Goal: Information Seeking & Learning: Check status

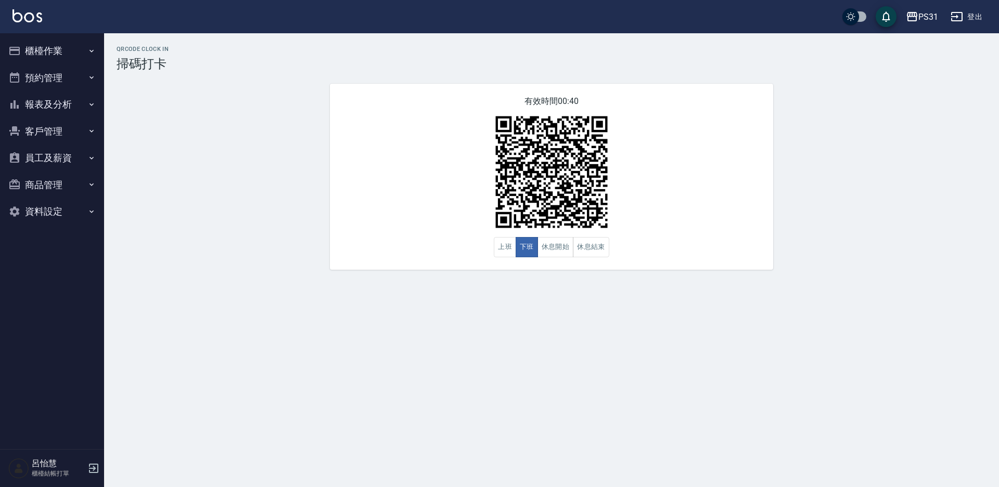
click at [55, 60] on button "櫃檯作業" at bounding box center [52, 50] width 96 height 27
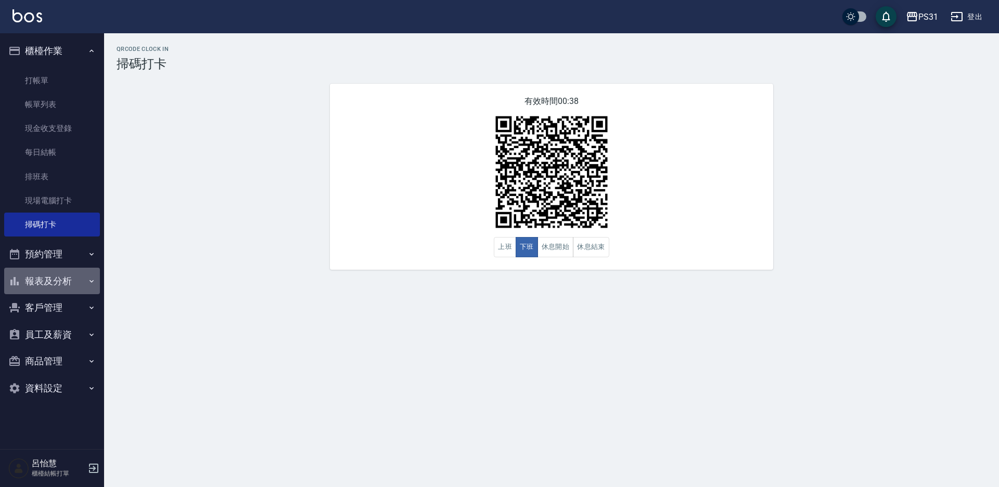
click at [49, 281] on button "報表及分析" at bounding box center [52, 281] width 96 height 27
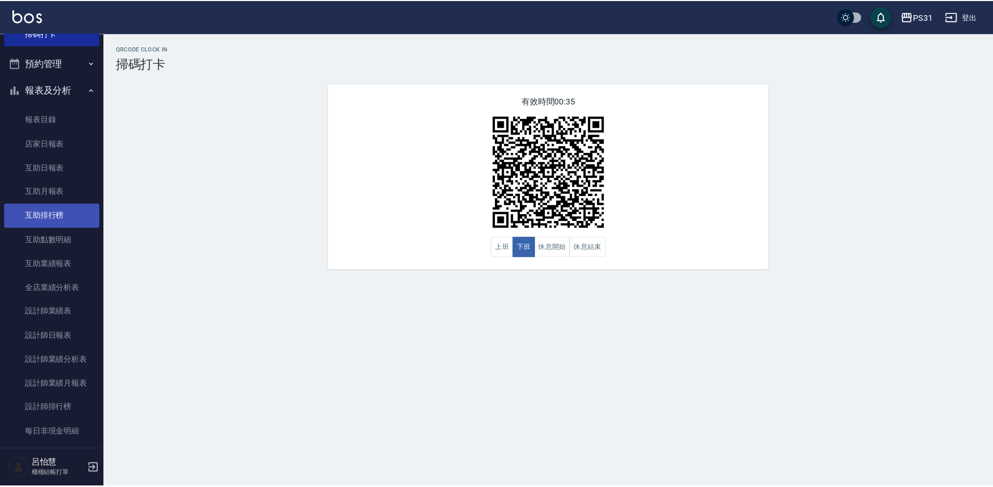
scroll to position [208, 0]
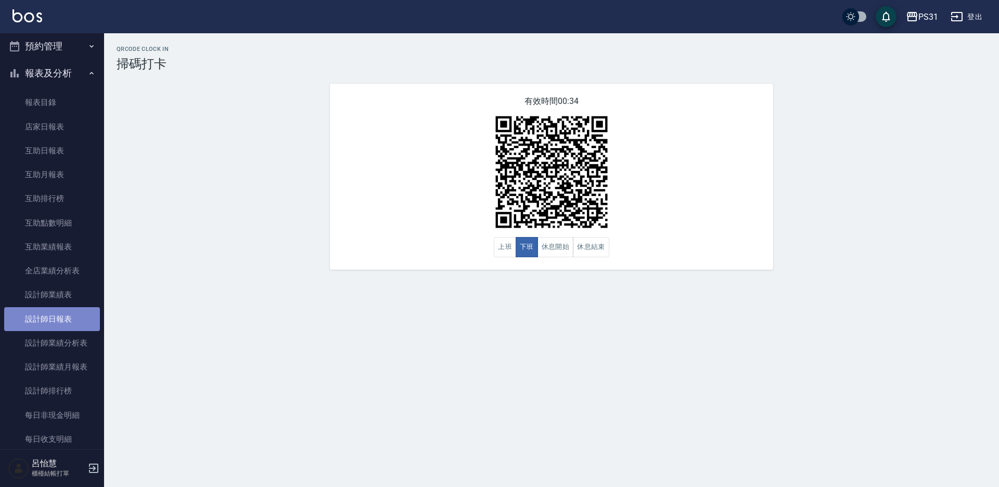
click at [54, 314] on link "設計師日報表" at bounding box center [52, 319] width 96 height 24
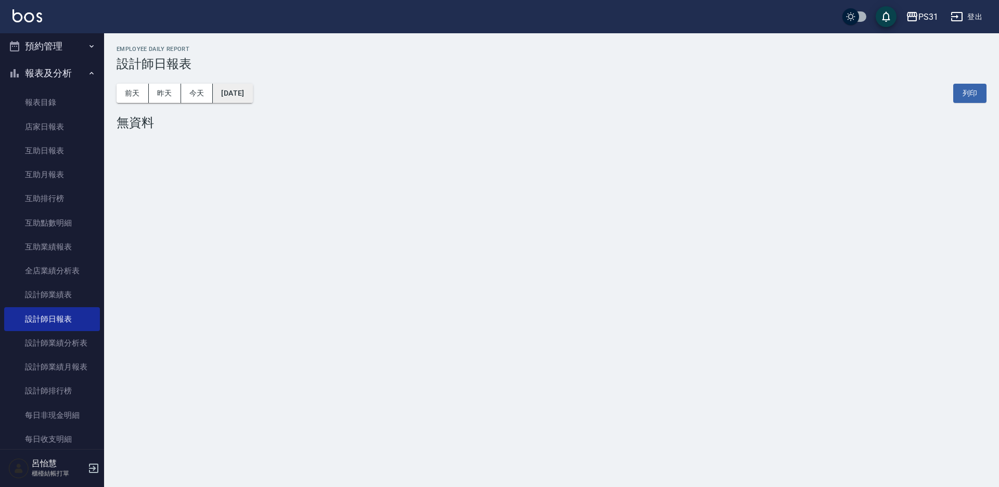
drag, startPoint x: 239, startPoint y: 81, endPoint x: 241, endPoint y: 89, distance: 9.1
click at [240, 84] on div "[DATE] [DATE] [DATE] [DATE] 列印" at bounding box center [552, 93] width 870 height 44
click at [241, 89] on button "[DATE]" at bounding box center [233, 93] width 40 height 19
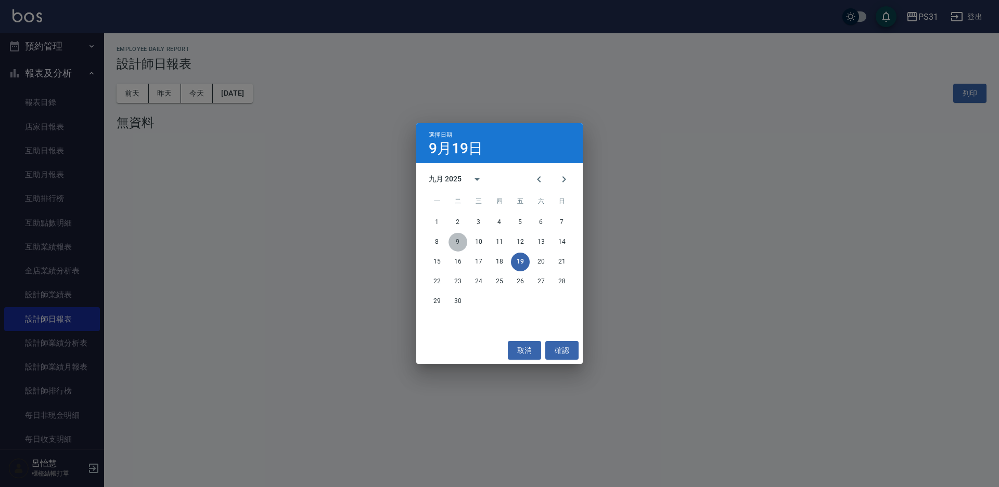
click at [458, 240] on button "9" at bounding box center [457, 242] width 19 height 19
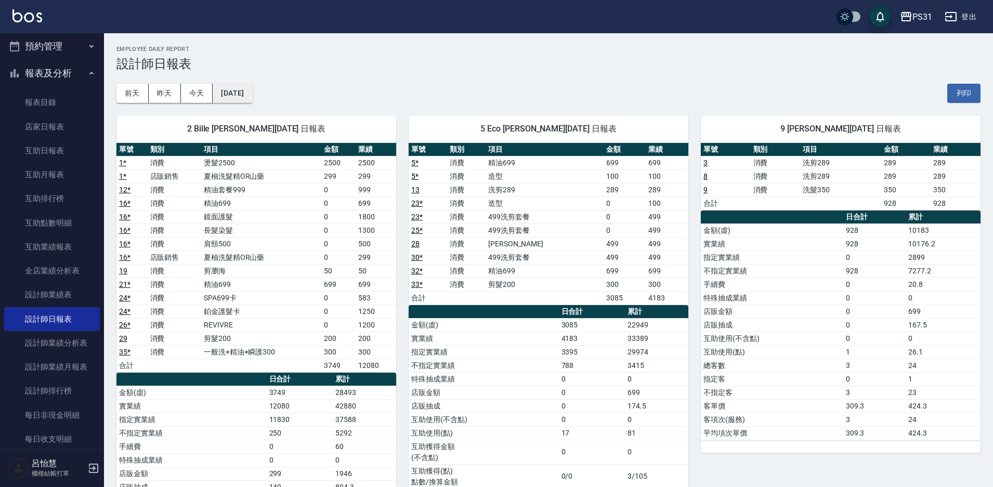
click at [247, 95] on button "[DATE]" at bounding box center [233, 93] width 40 height 19
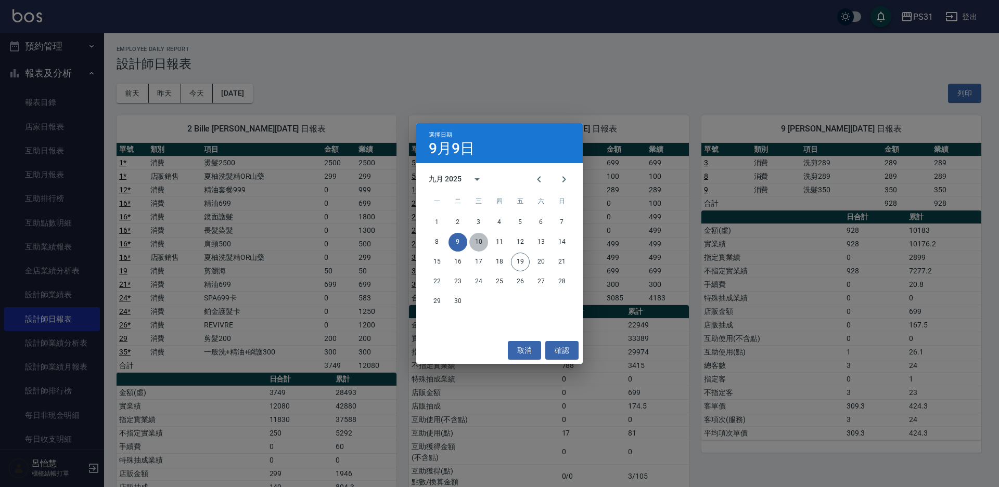
click at [480, 243] on button "10" at bounding box center [478, 242] width 19 height 19
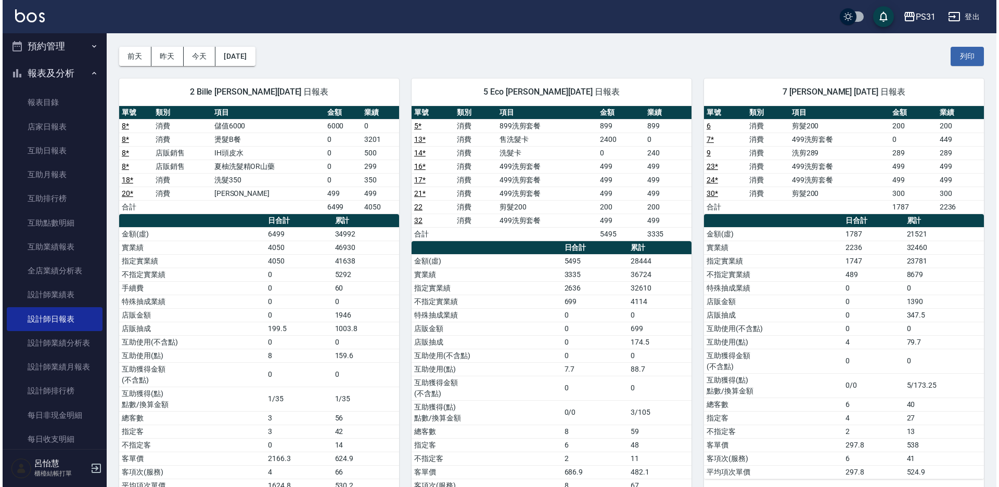
scroll to position [52, 0]
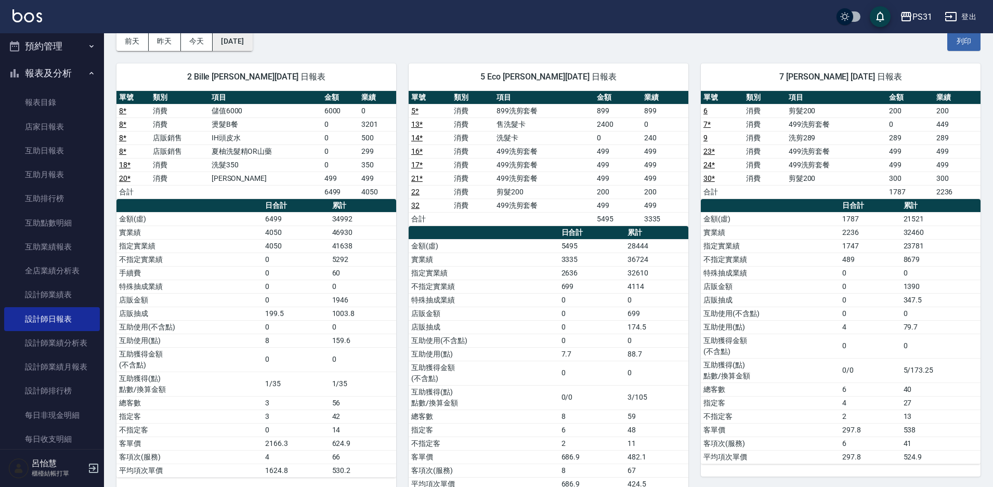
click at [248, 45] on button "[DATE]" at bounding box center [233, 41] width 40 height 19
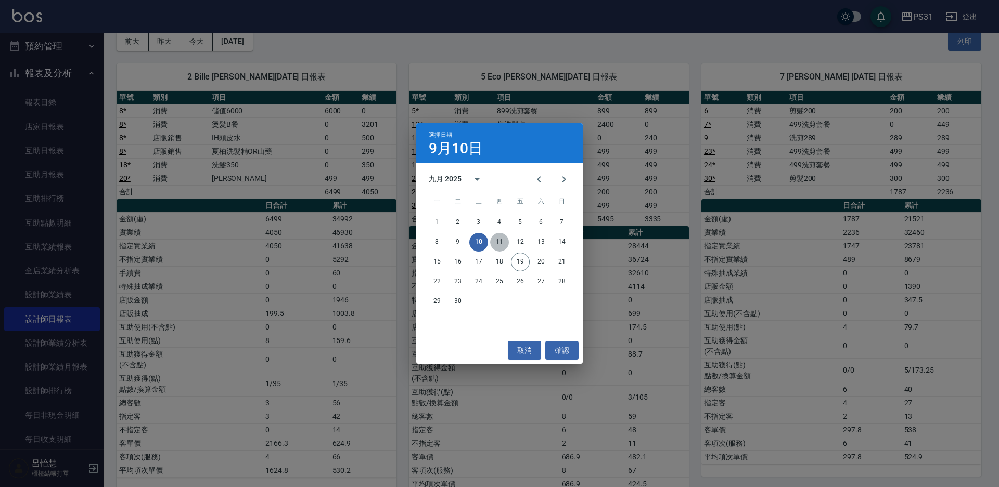
click at [503, 241] on button "11" at bounding box center [499, 242] width 19 height 19
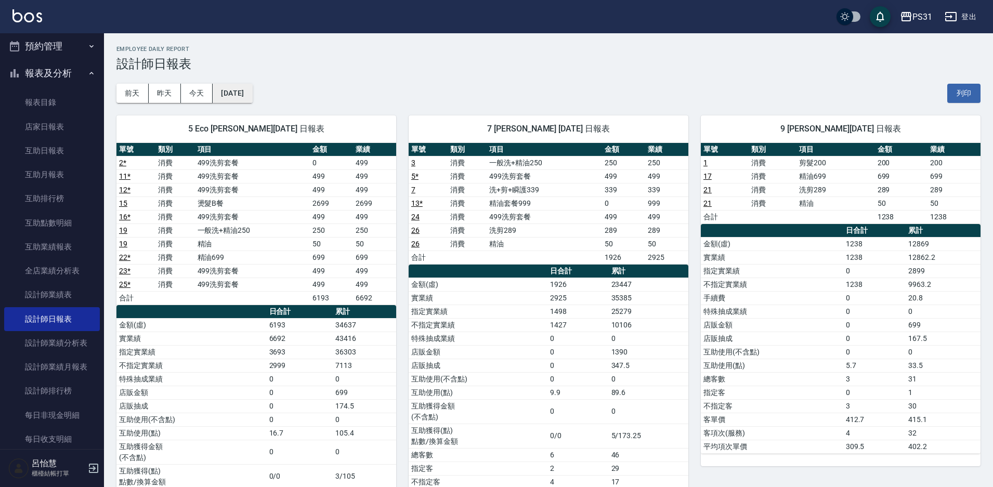
click at [249, 92] on button "[DATE]" at bounding box center [233, 93] width 40 height 19
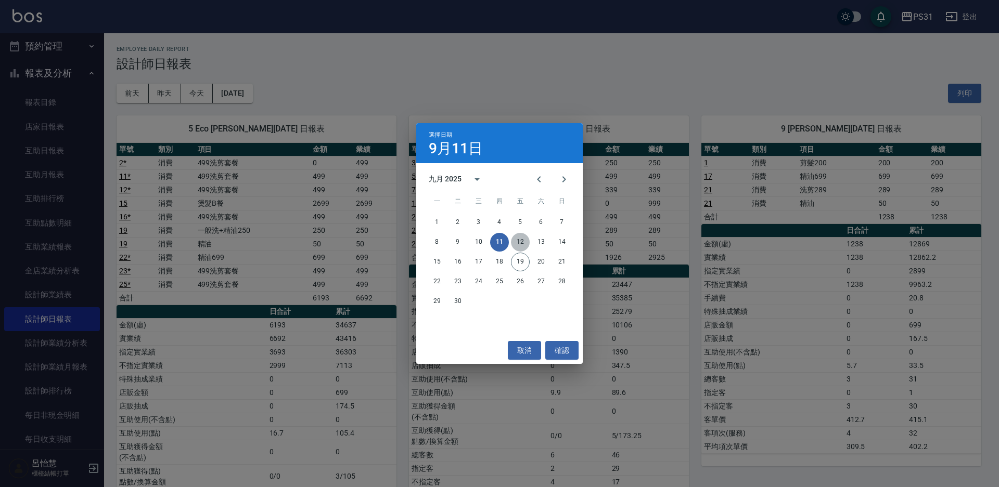
click at [521, 239] on button "12" at bounding box center [520, 242] width 19 height 19
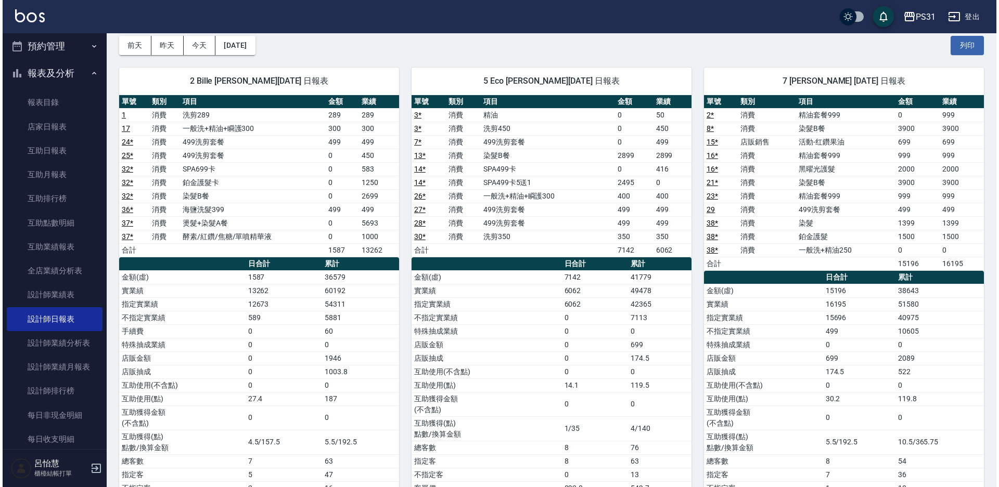
scroll to position [52, 0]
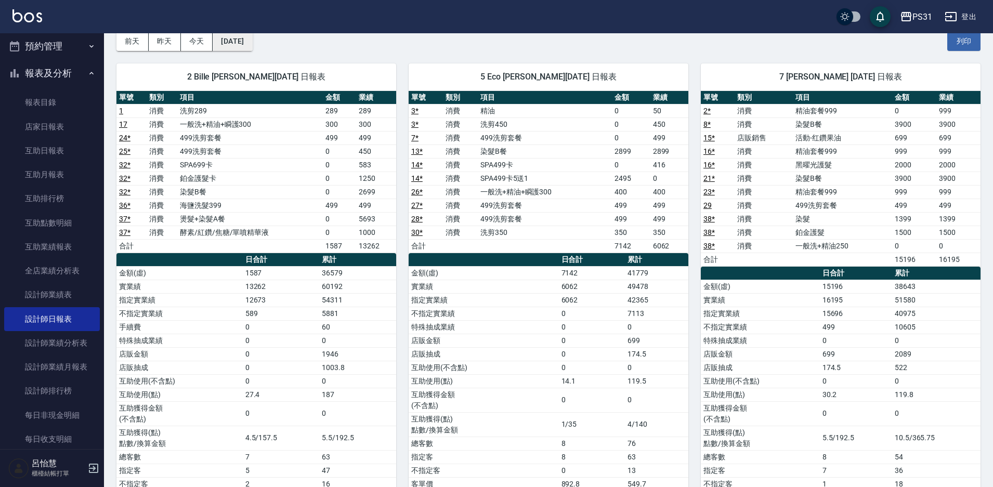
click at [245, 43] on button "[DATE]" at bounding box center [233, 41] width 40 height 19
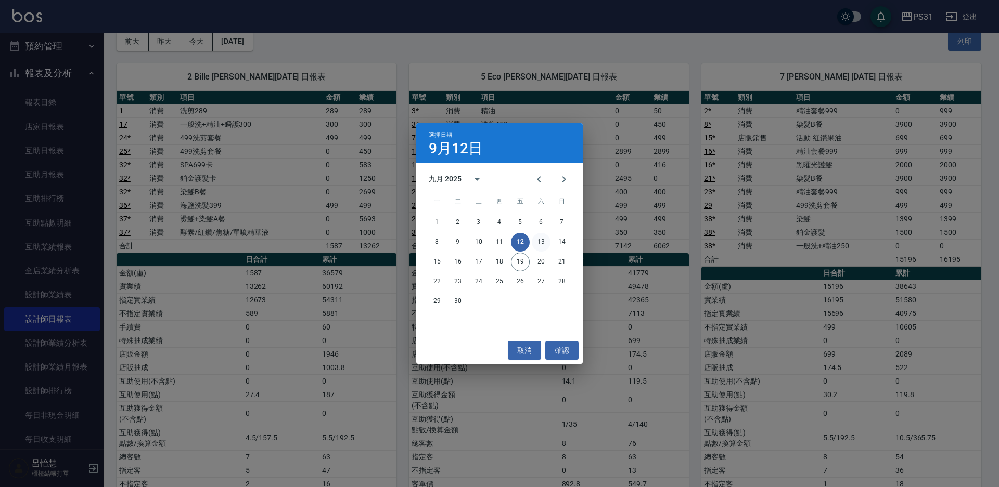
click at [546, 241] on button "13" at bounding box center [541, 242] width 19 height 19
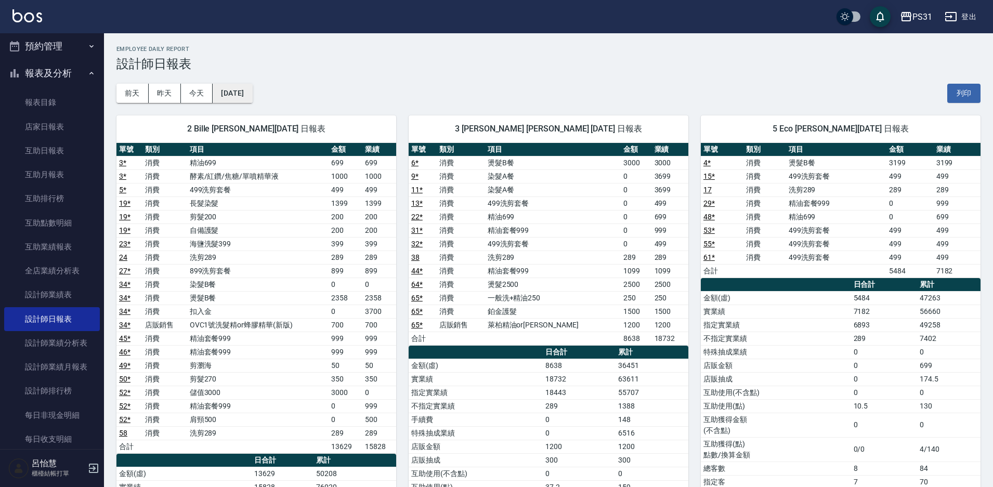
click at [252, 95] on button "[DATE]" at bounding box center [233, 93] width 40 height 19
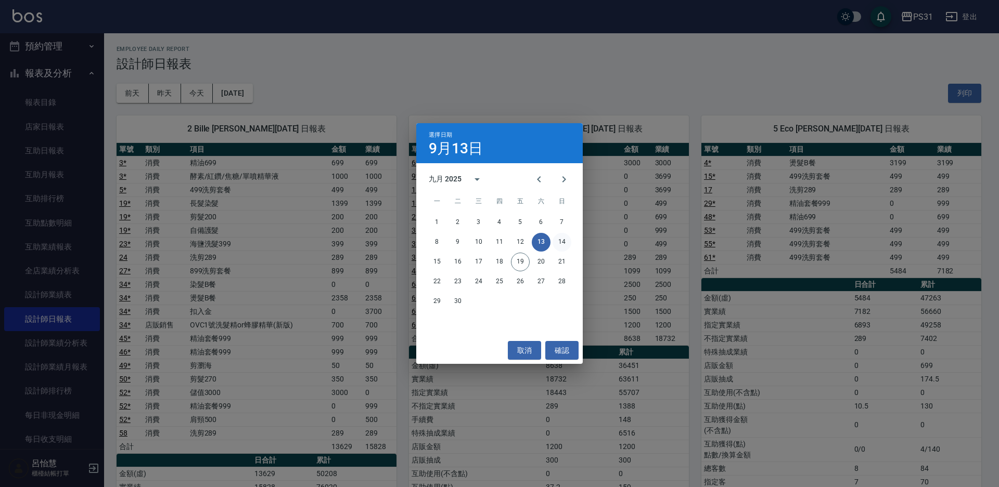
click at [563, 244] on button "14" at bounding box center [561, 242] width 19 height 19
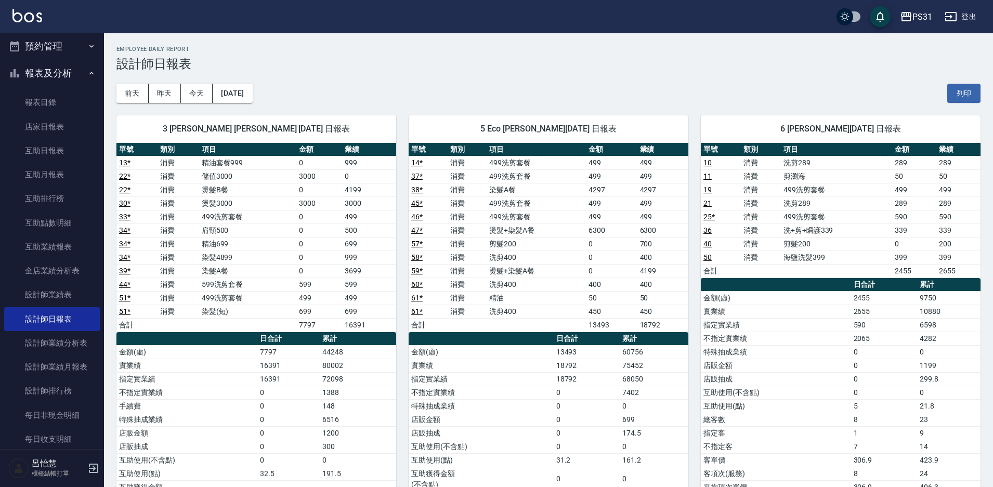
click at [244, 103] on div "3 [PERSON_NAME] [PERSON_NAME] [DATE] 日報表 單號 類別 項目 金額 業績 13 * 消費 精油套餐999 0 999 2…" at bounding box center [250, 363] width 292 height 521
click at [244, 101] on button "[DATE]" at bounding box center [233, 93] width 40 height 19
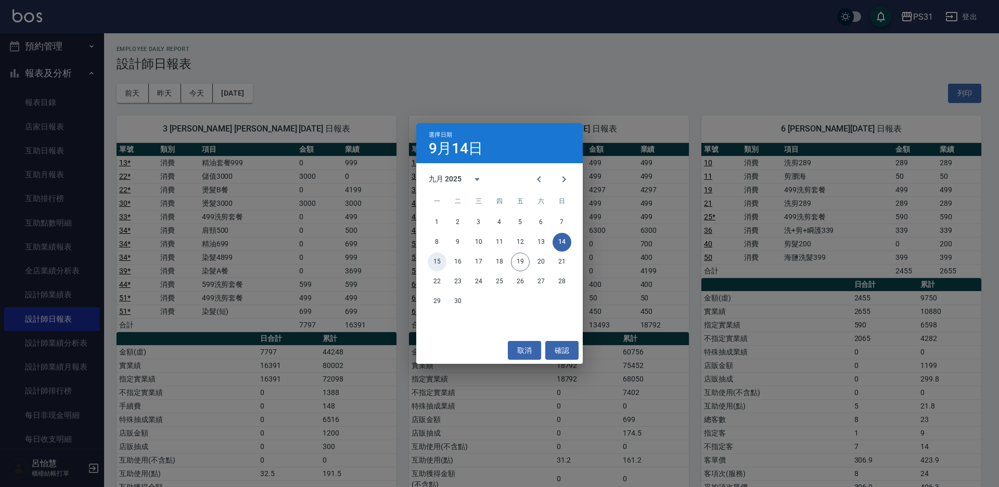
click at [436, 262] on button "15" at bounding box center [437, 262] width 19 height 19
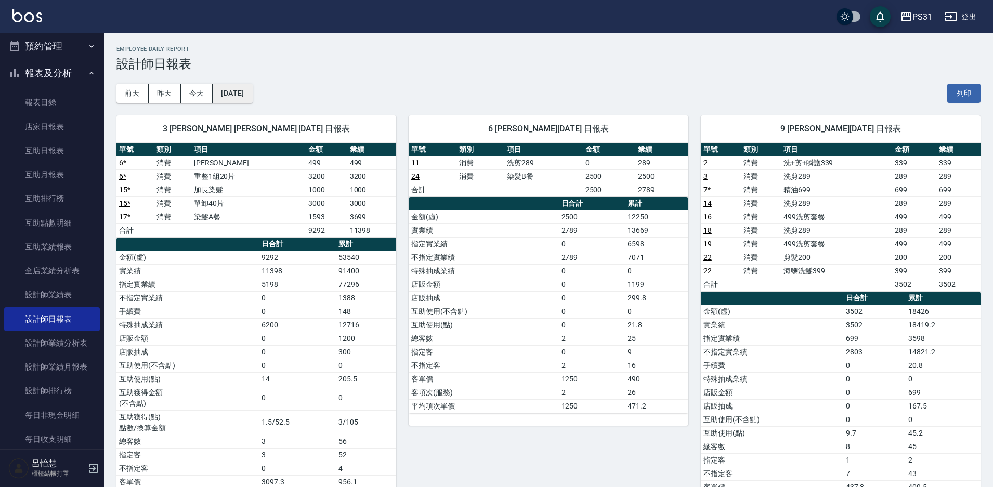
click at [244, 97] on button "[DATE]" at bounding box center [233, 93] width 40 height 19
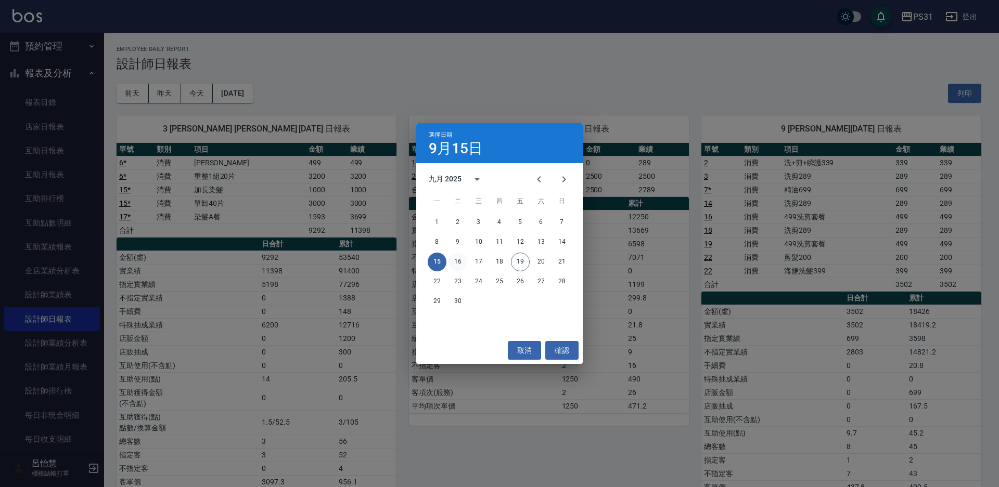
click at [460, 263] on button "16" at bounding box center [457, 262] width 19 height 19
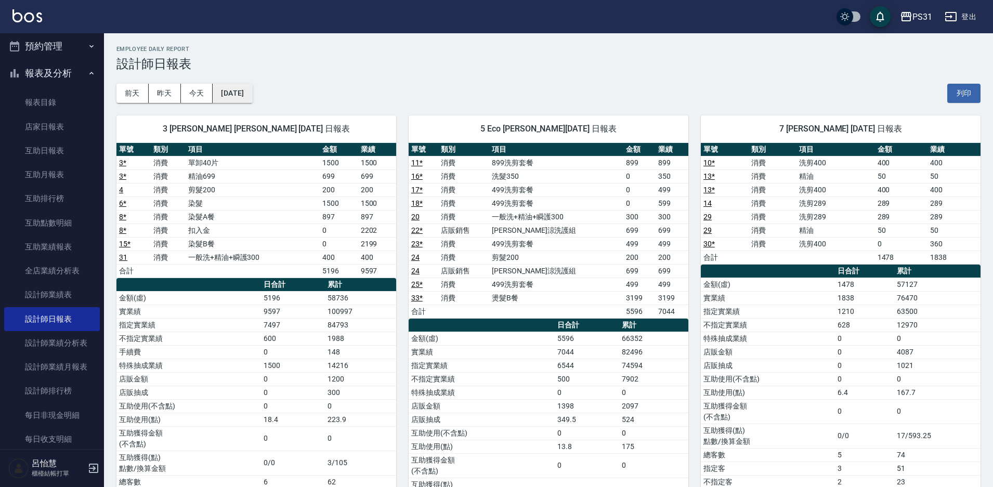
click at [243, 95] on button "[DATE]" at bounding box center [233, 93] width 40 height 19
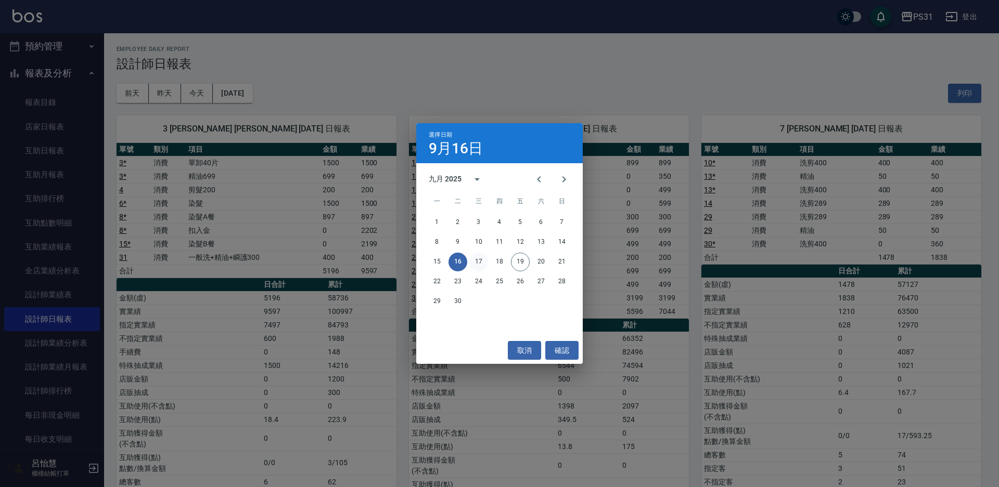
click at [477, 266] on button "17" at bounding box center [478, 262] width 19 height 19
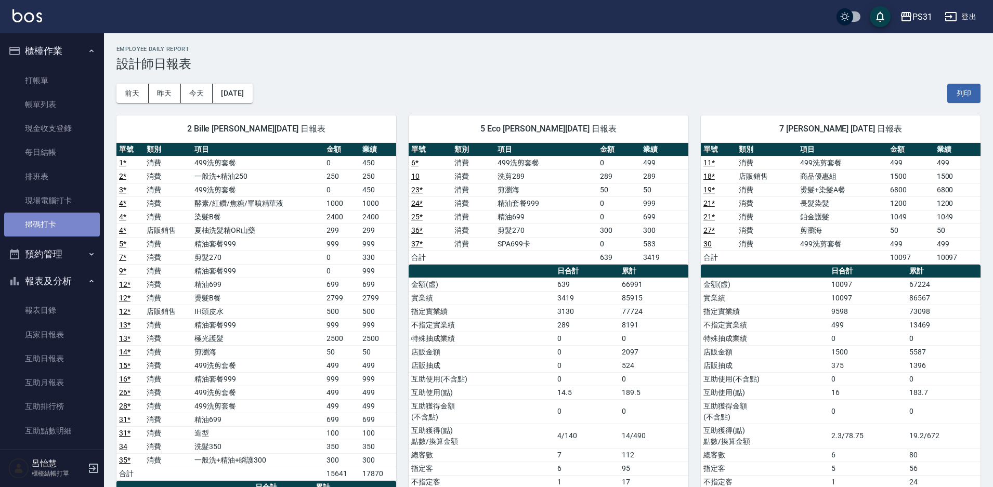
drag, startPoint x: 53, startPoint y: 229, endPoint x: 55, endPoint y: 221, distance: 9.1
click at [53, 229] on link "掃碼打卡" at bounding box center [52, 225] width 96 height 24
